Goal: Contribute content

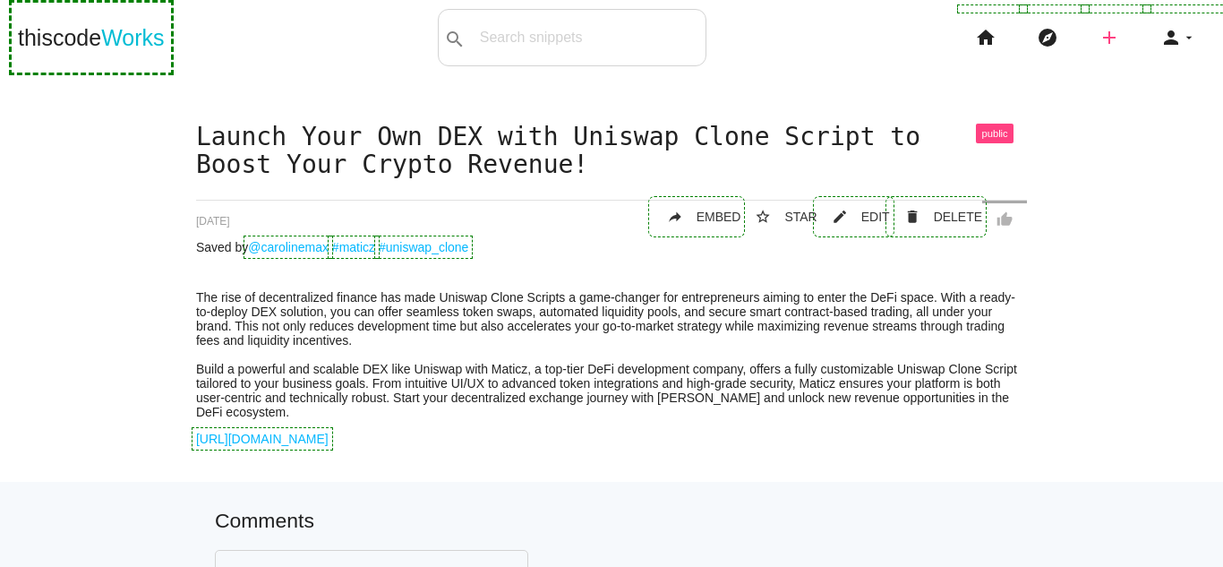
click at [1098, 38] on icon "add" at bounding box center [1108, 37] width 21 height 57
click at [1148, 73] on link "link Link" at bounding box center [1147, 77] width 125 height 45
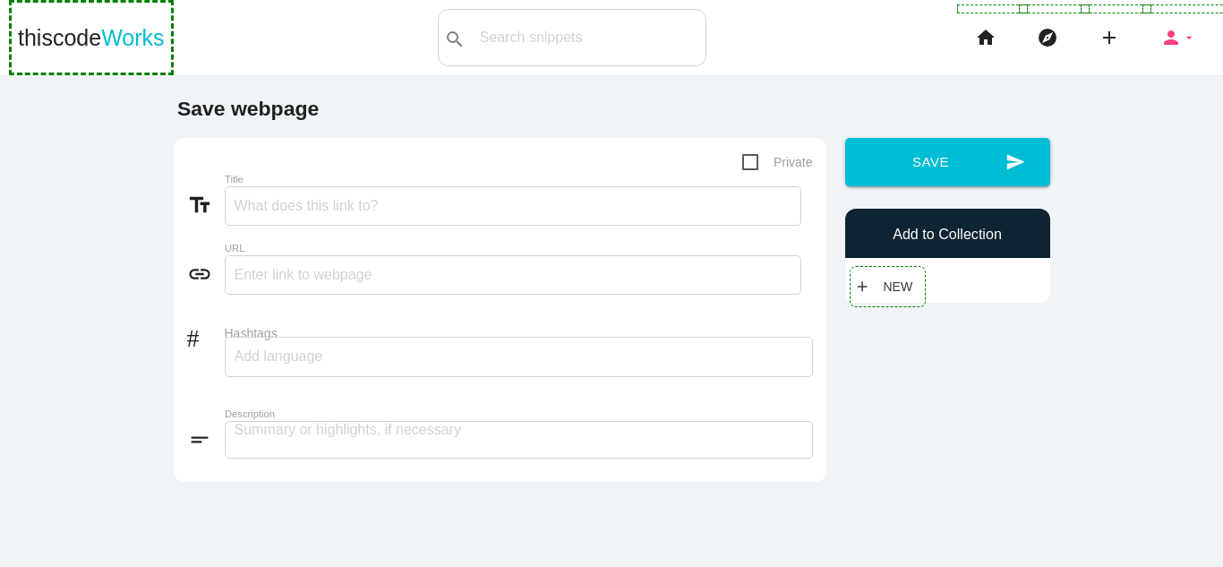
click at [1167, 38] on icon "person" at bounding box center [1170, 37] width 21 height 57
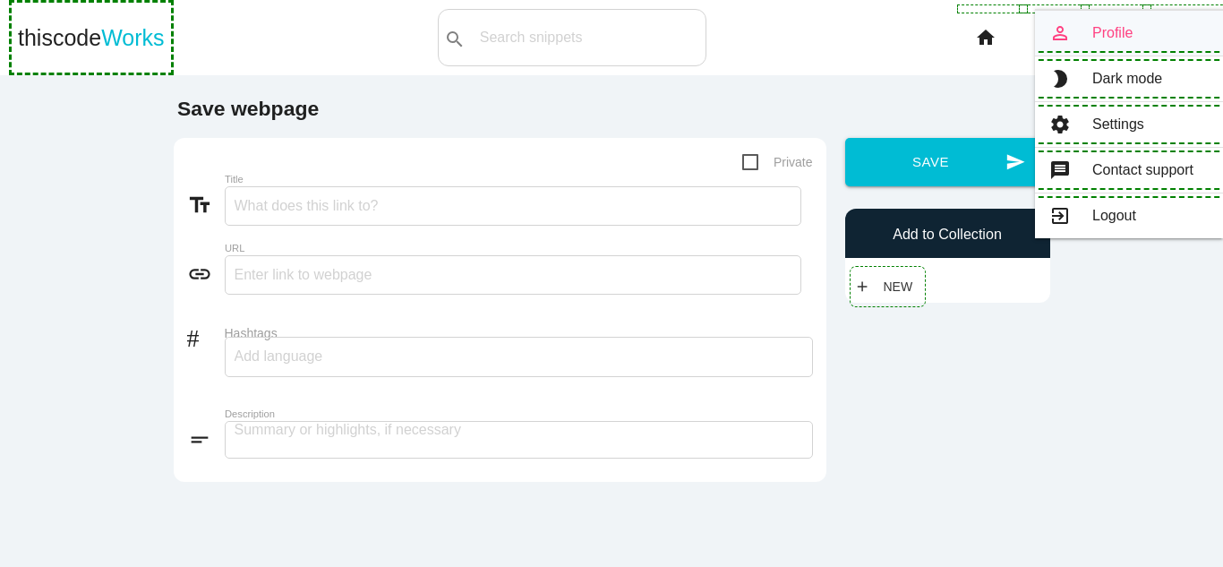
click at [1113, 35] on link "person_outline Profile" at bounding box center [1129, 33] width 188 height 45
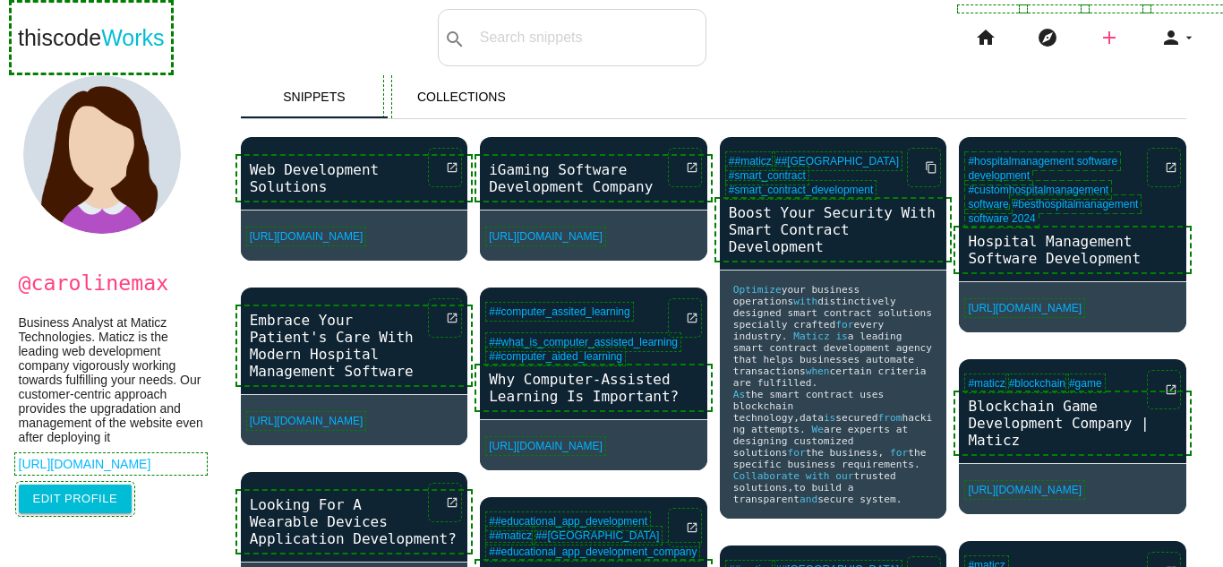
click at [1098, 30] on icon "add" at bounding box center [1108, 37] width 21 height 57
click at [1140, 67] on link "link Link" at bounding box center [1147, 77] width 125 height 45
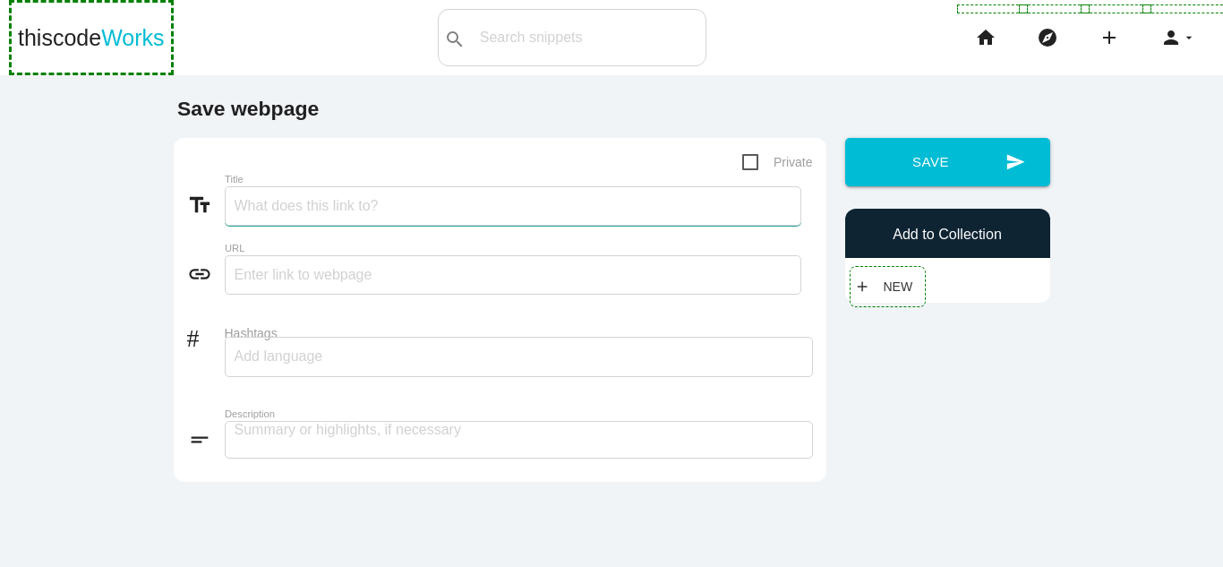
click at [377, 207] on input "Title" at bounding box center [513, 205] width 576 height 39
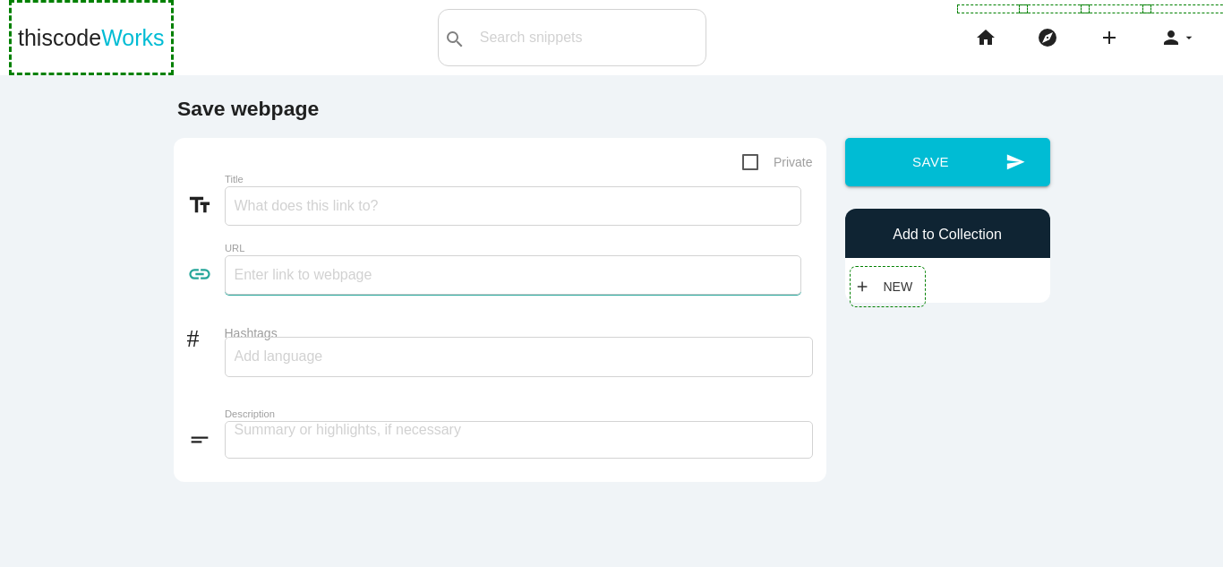
click at [330, 270] on input "text" at bounding box center [513, 274] width 576 height 39
paste input "https://maticz.com/meme-coin-development"
type input "https://maticz.com/meme-coin-development"
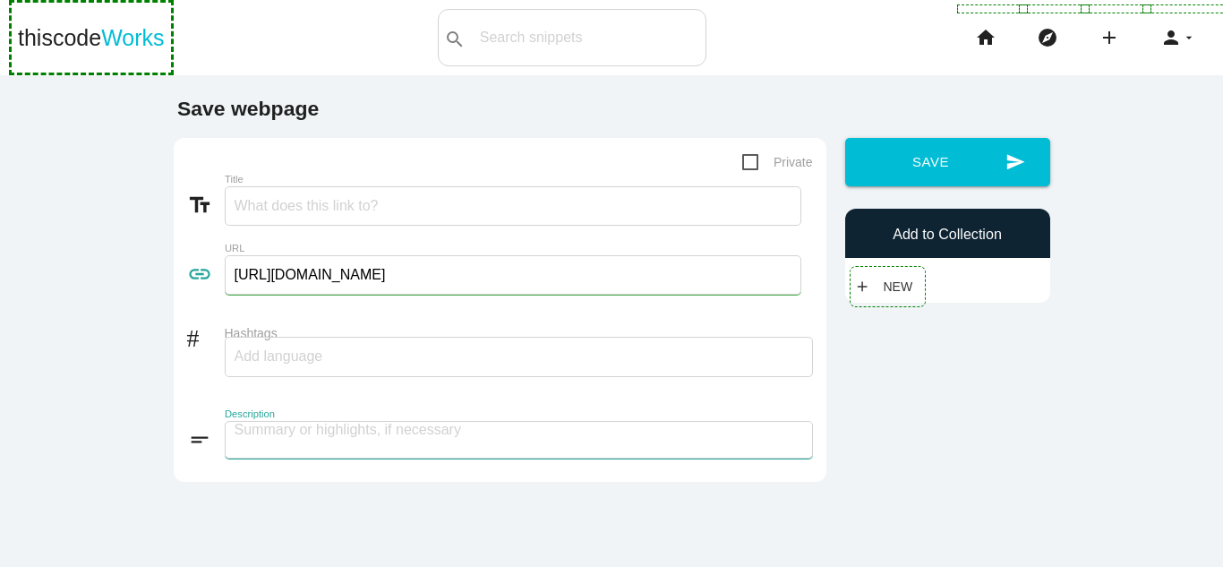
click at [396, 441] on textarea at bounding box center [519, 440] width 588 height 38
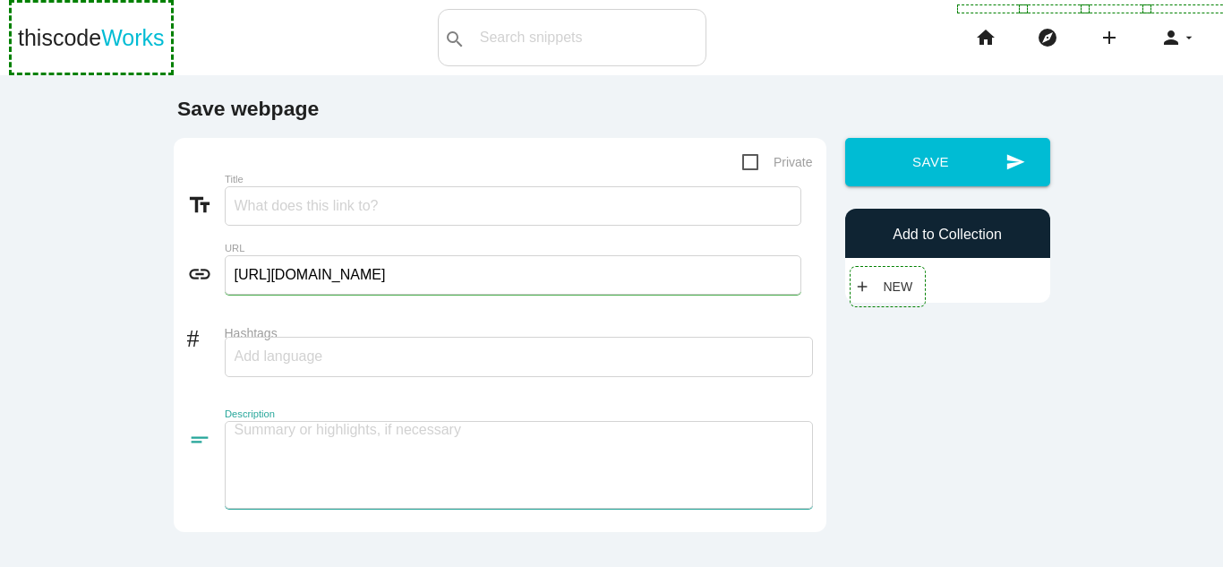
paste textarea "Meme Coin Development Company Investing in meme coin development can be highly …"
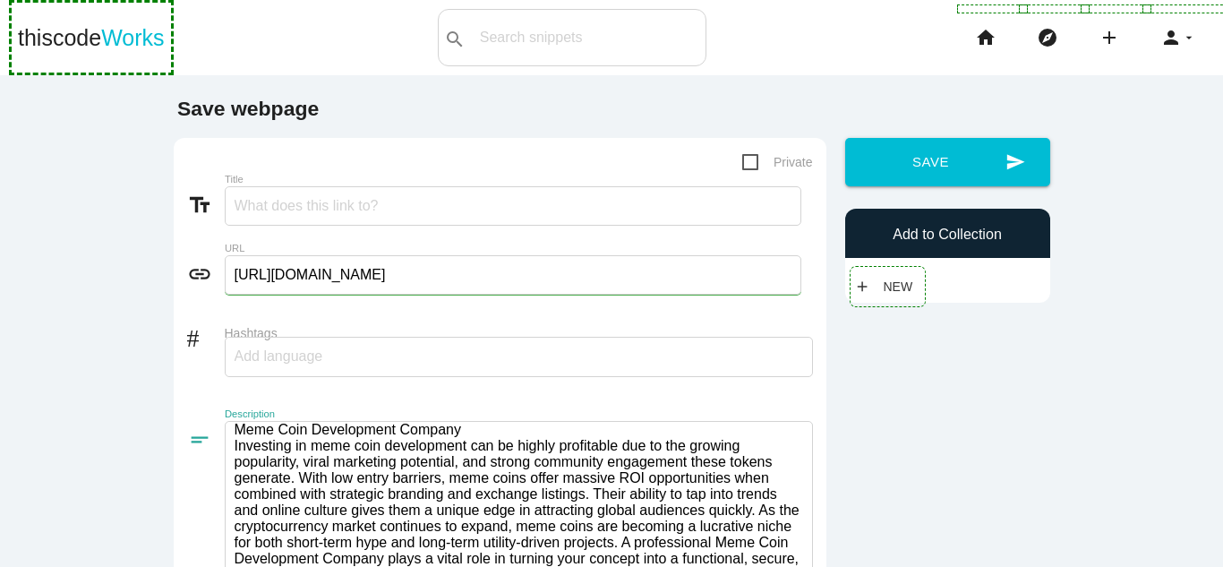
scroll to position [2, 0]
drag, startPoint x: 509, startPoint y: 431, endPoint x: 165, endPoint y: 431, distance: 344.6
click at [165, 431] on div "Private text_fields Title link URL https://maticz.com/meme-coin-development # H…" at bounding box center [499, 410] width 671 height 544
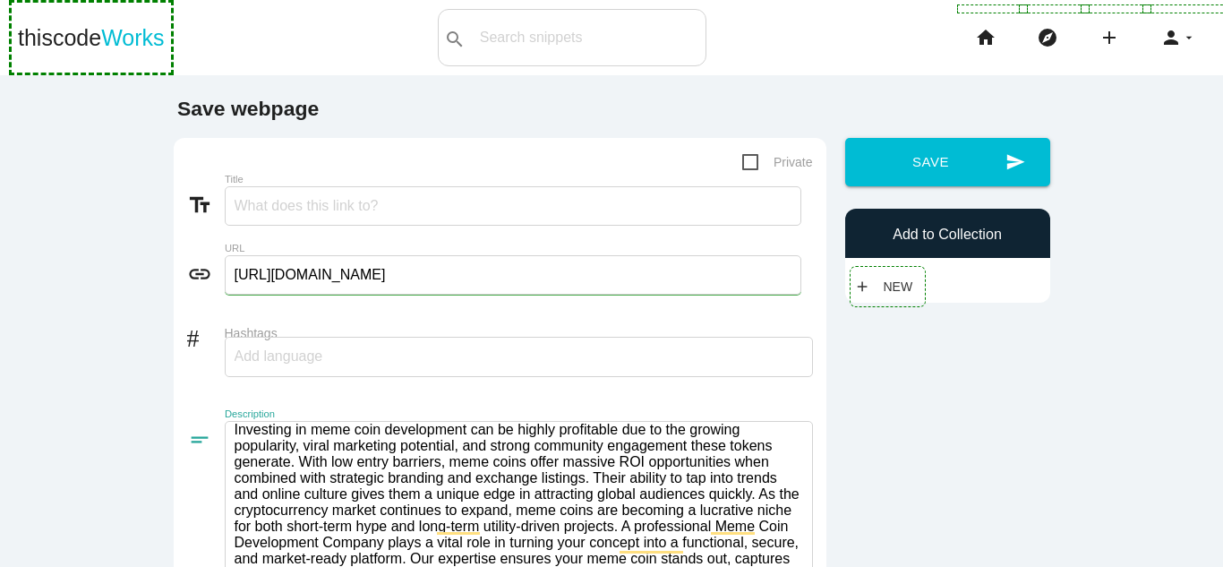
type textarea "Investing in meme coin development can be highly profitable due to the growing …"
click at [283, 204] on input "Title" at bounding box center [513, 205] width 576 height 39
paste input "Meme Coin Development Company"
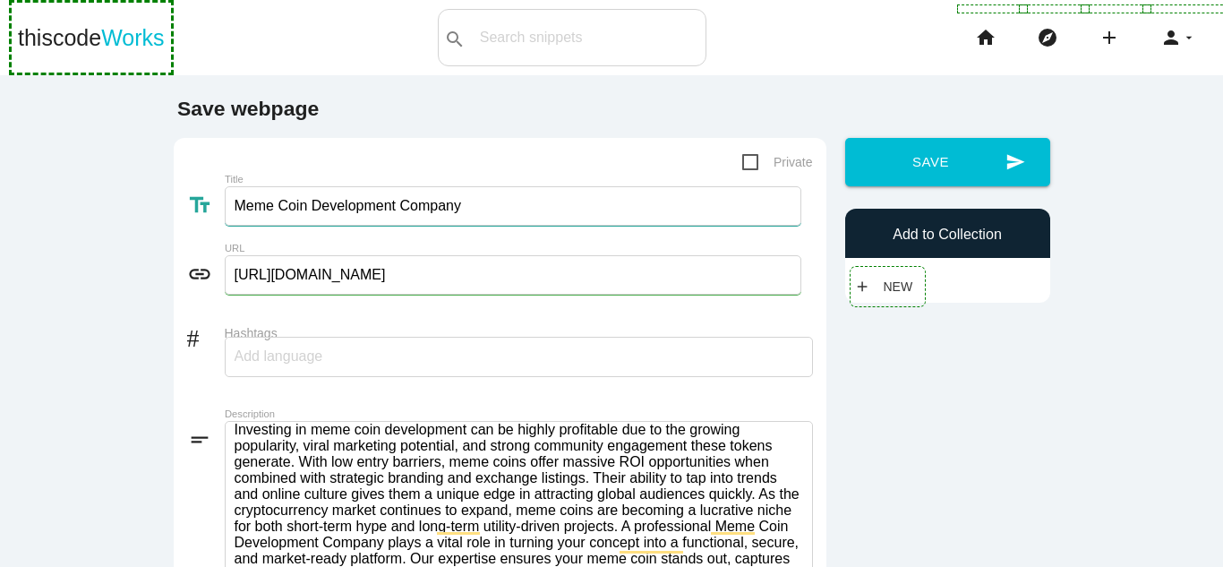
type input "Meme Coin Development Company"
click at [256, 349] on input "Hashtags" at bounding box center [288, 356] width 107 height 38
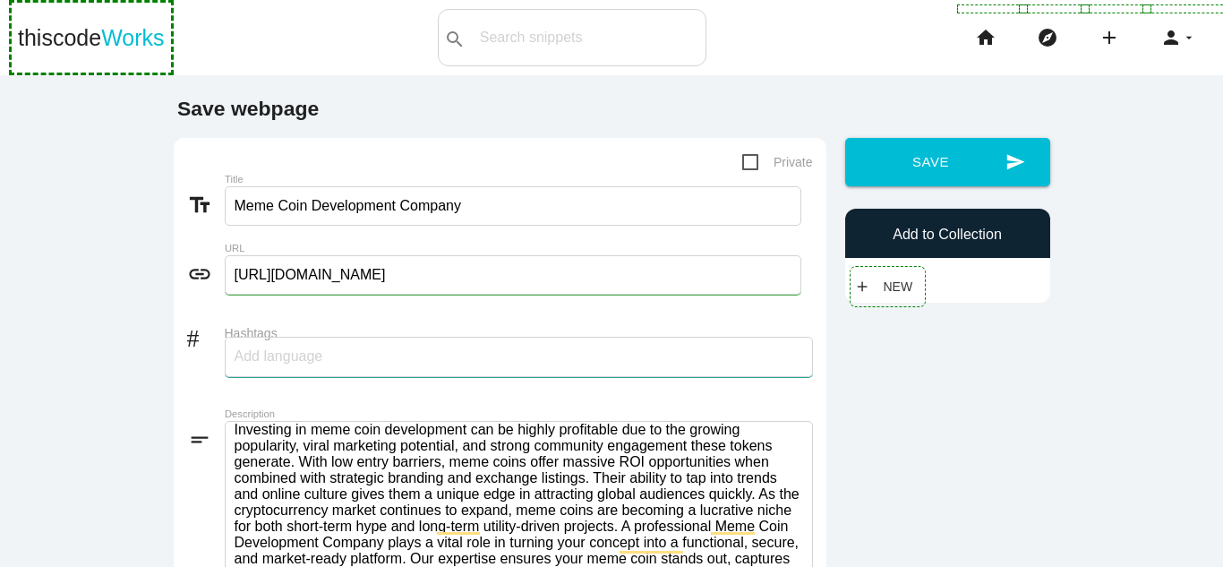
type input "Maticz"
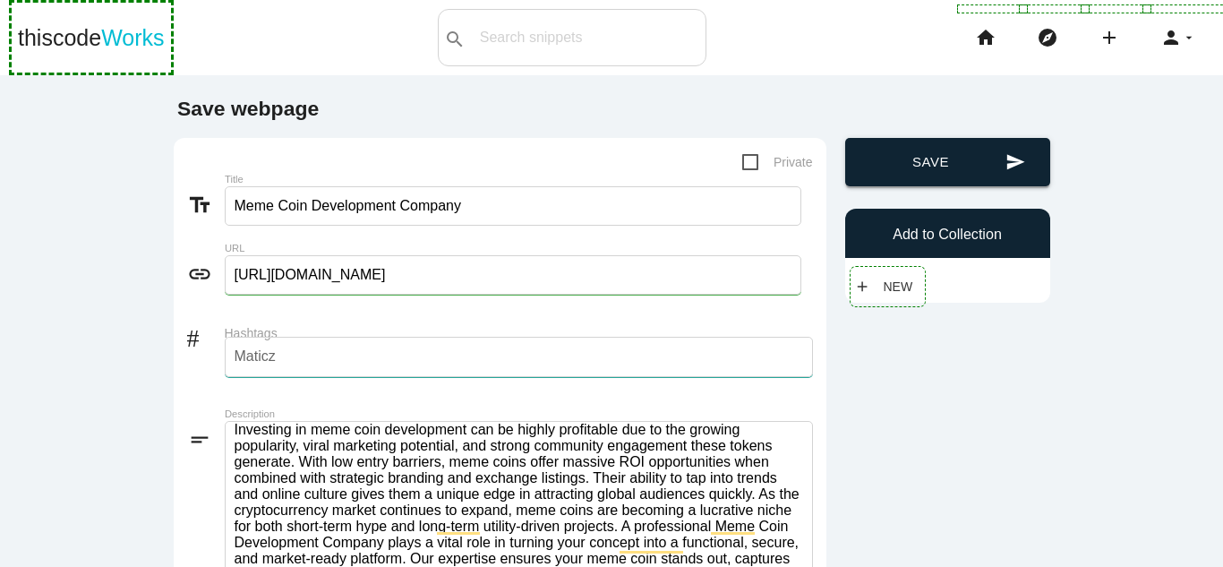
click at [960, 160] on button "send Save" at bounding box center [947, 162] width 205 height 48
